Goal: Find specific page/section: Find specific page/section

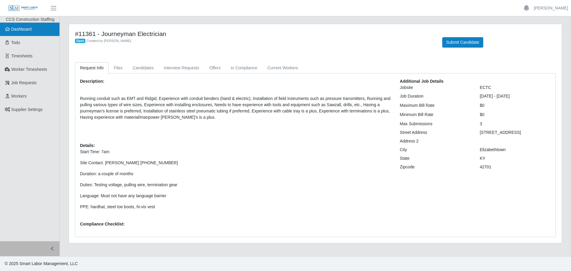
click at [21, 29] on span "Dashboard" at bounding box center [21, 29] width 21 height 5
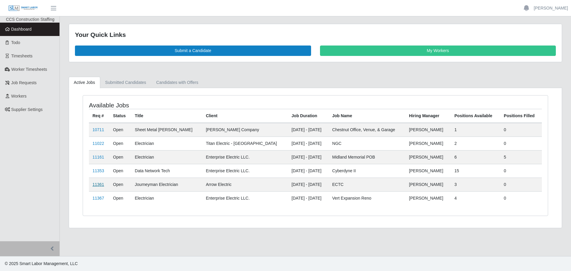
click at [101, 187] on link "11361" at bounding box center [98, 184] width 12 height 5
